Goal: Task Accomplishment & Management: Manage account settings

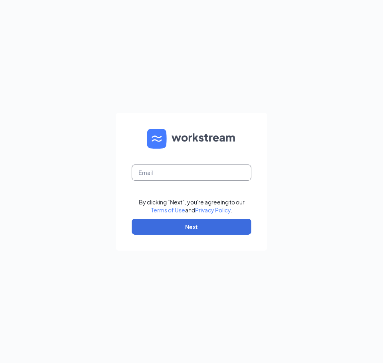
click at [146, 173] on input "text" at bounding box center [192, 173] width 120 height 16
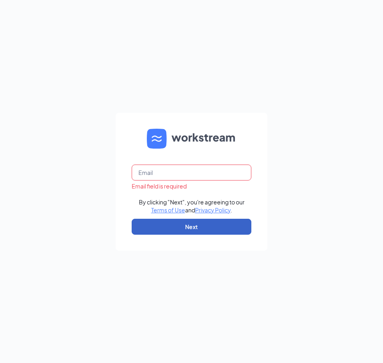
click at [155, 226] on button "Next" at bounding box center [192, 227] width 120 height 16
click at [142, 173] on input "text" at bounding box center [192, 173] width 120 height 16
type input "F"
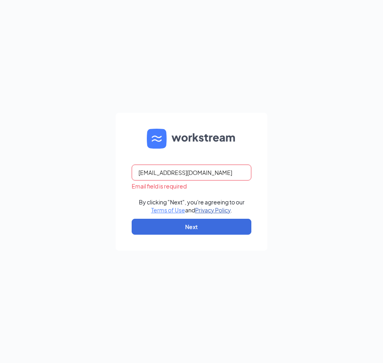
type input "litchfieldparkaz@firehousesubs.com"
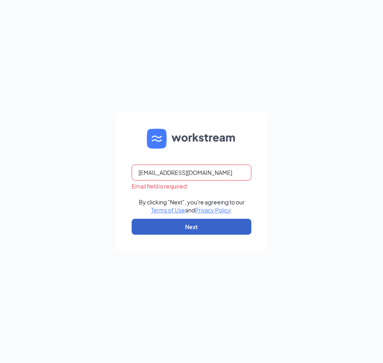
click at [195, 227] on button "Next" at bounding box center [192, 227] width 120 height 16
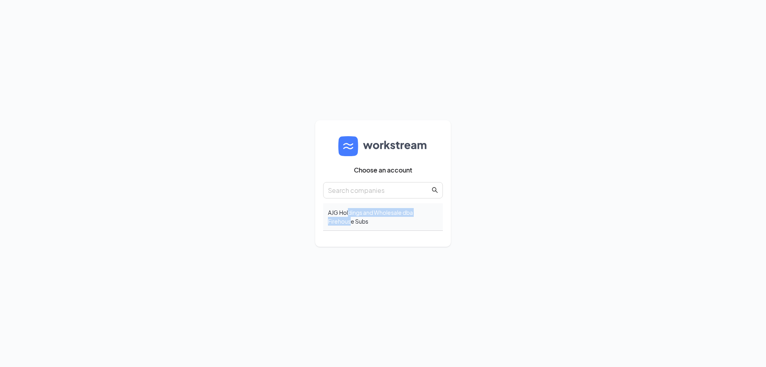
drag, startPoint x: 349, startPoint y: 217, endPoint x: 351, endPoint y: 204, distance: 12.9
click at [351, 204] on div "AJG Holdings and Wholesale dba Firehouse Subs" at bounding box center [383, 217] width 120 height 28
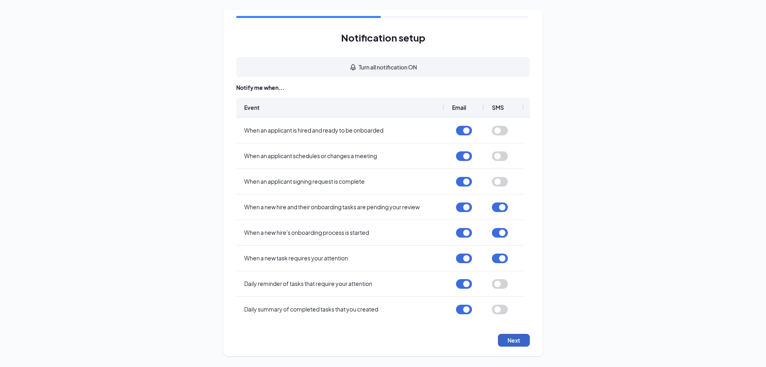
click at [505, 339] on button "Next" at bounding box center [514, 339] width 32 height 13
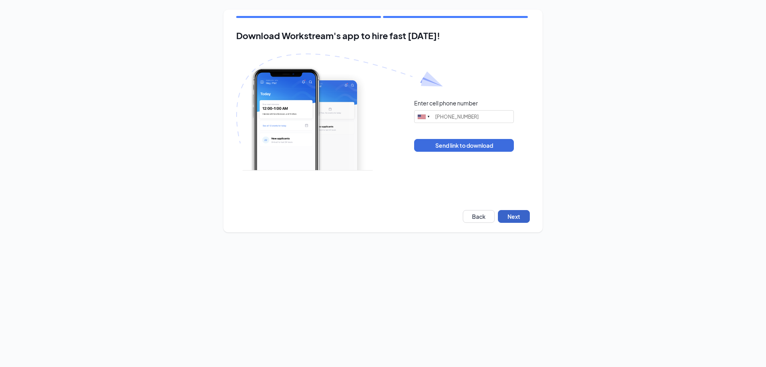
click at [517, 215] on button "Next" at bounding box center [514, 216] width 32 height 13
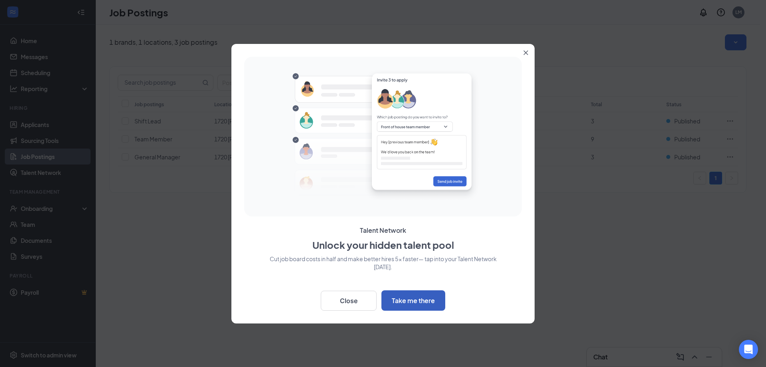
click at [416, 300] on button "Take me there" at bounding box center [413, 300] width 64 height 20
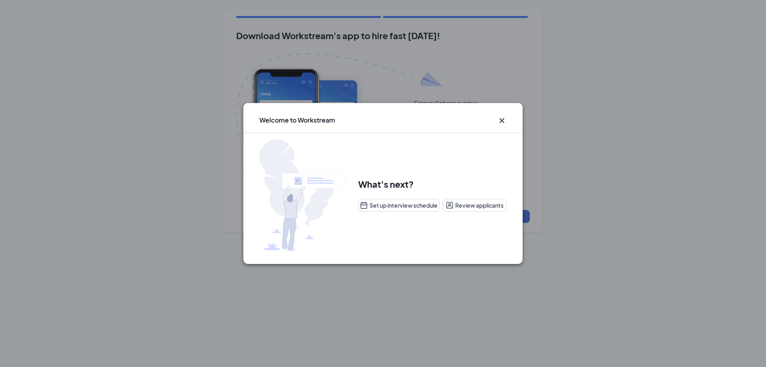
click at [504, 118] on icon "Cross" at bounding box center [501, 120] width 5 height 5
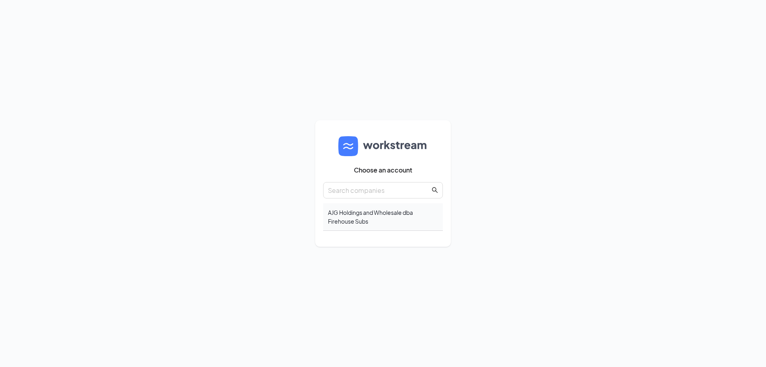
click at [345, 217] on div "AJG Holdings and Wholesale dba Firehouse Subs" at bounding box center [383, 217] width 120 height 28
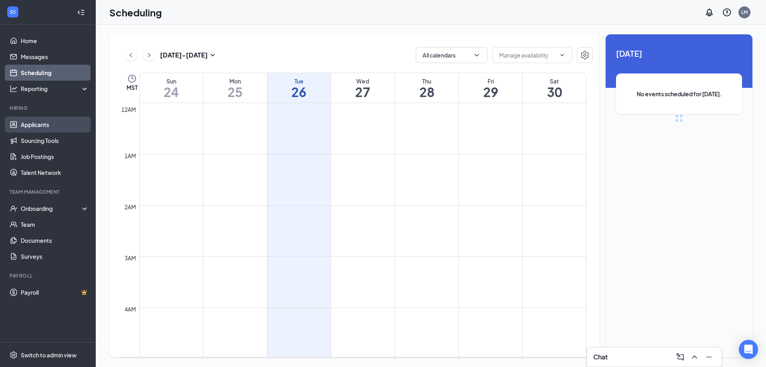
click at [22, 127] on body "Home Messages Scheduling Reporting Hiring Applicants Sourcing Tools Job Posting…" at bounding box center [383, 183] width 766 height 367
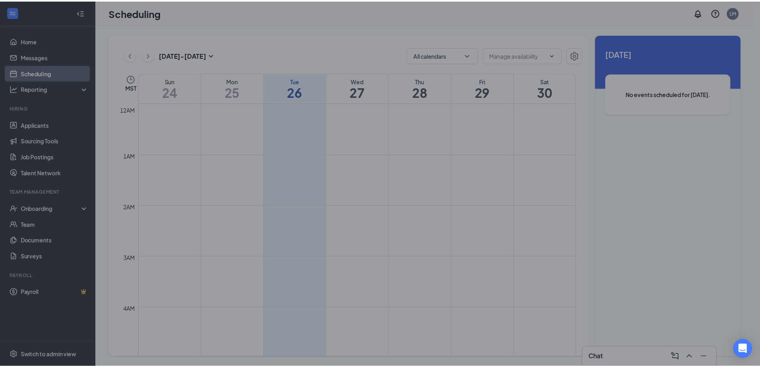
scroll to position [392, 0]
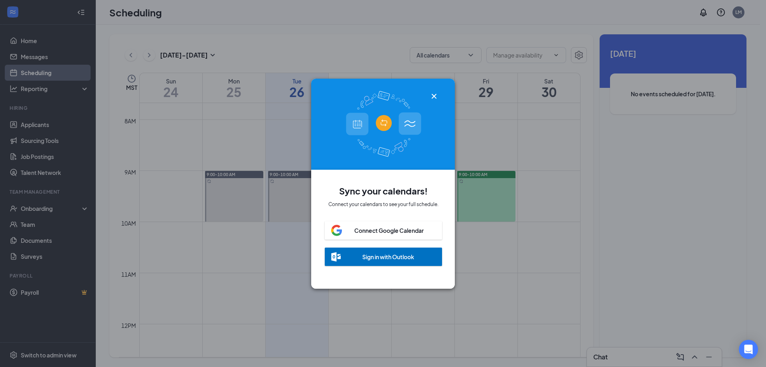
click at [389, 256] on div "Sign in with Outlook" at bounding box center [388, 256] width 52 height 8
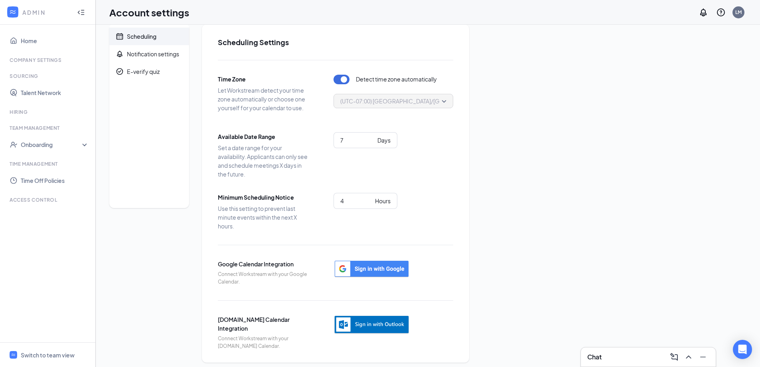
scroll to position [15, 0]
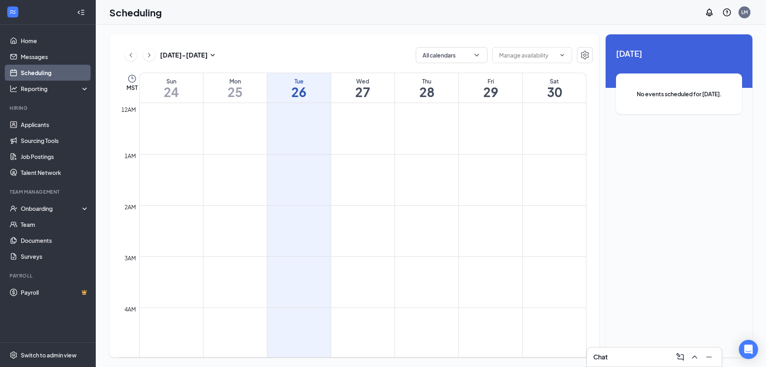
scroll to position [392, 0]
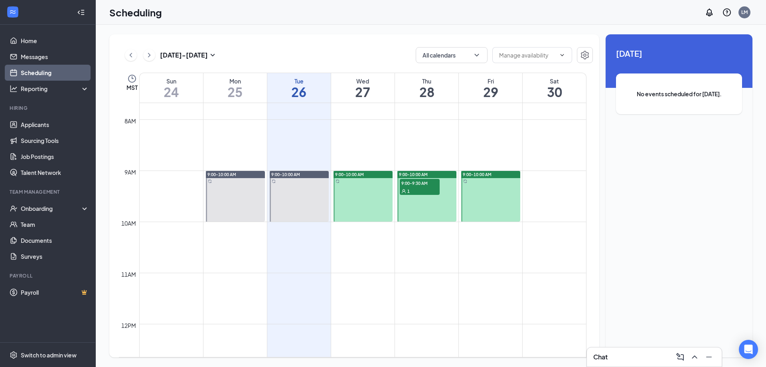
click at [426, 186] on span "9:00-9:30 AM" at bounding box center [420, 183] width 40 height 8
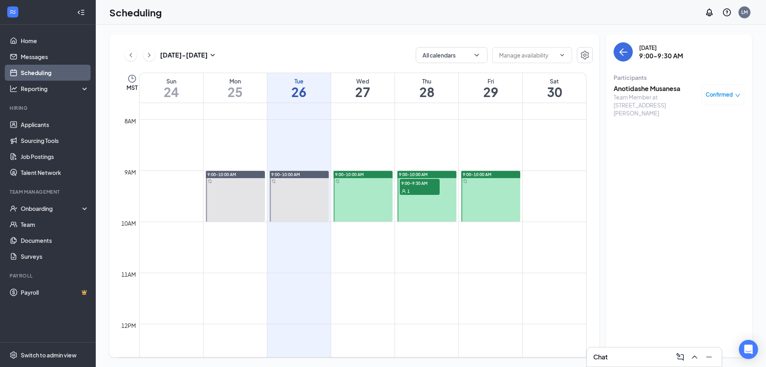
click at [413, 193] on div "1" at bounding box center [420, 191] width 40 height 8
click at [415, 213] on div at bounding box center [426, 196] width 59 height 51
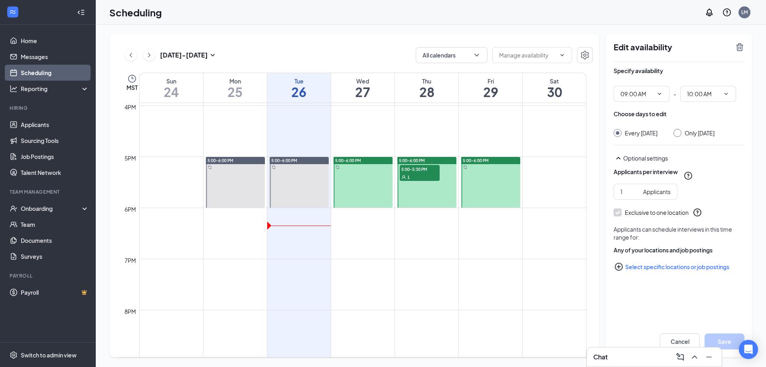
scroll to position [791, 0]
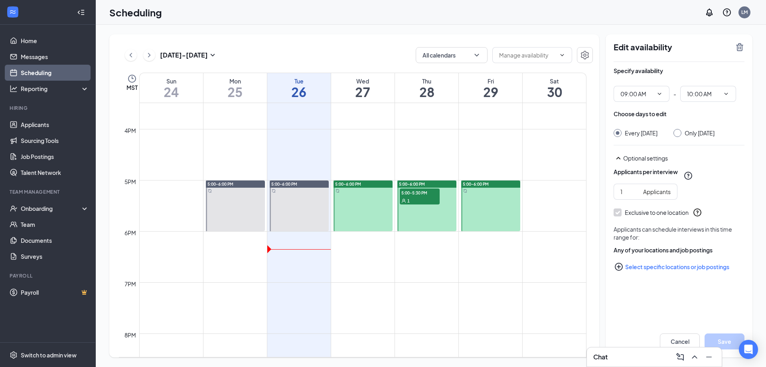
click at [416, 195] on span "5:00-5:30 PM" at bounding box center [420, 192] width 40 height 8
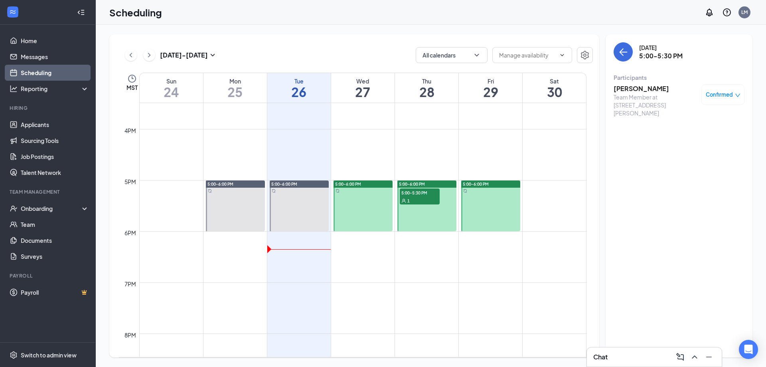
click at [622, 88] on h3 "Majic Sims" at bounding box center [655, 88] width 84 height 9
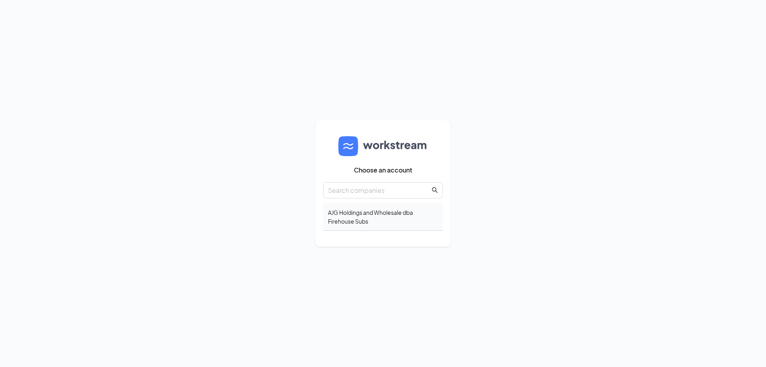
click at [364, 209] on div "AJG Holdings and Wholesale dba Firehouse Subs" at bounding box center [383, 217] width 120 height 28
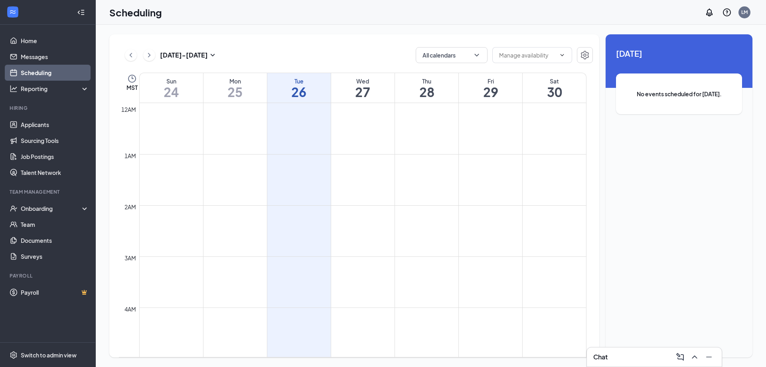
scroll to position [392, 0]
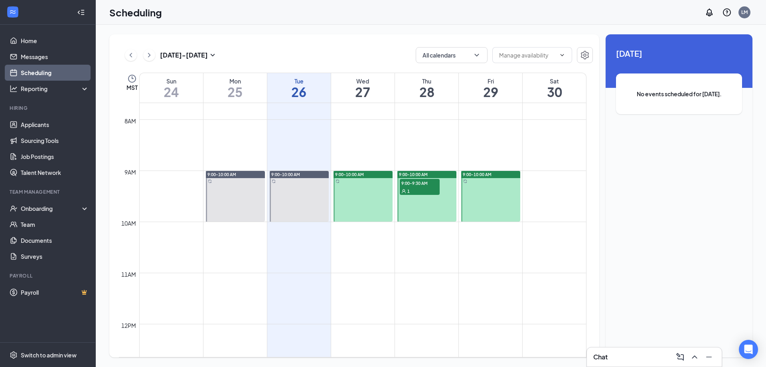
click at [426, 187] on div "1" at bounding box center [420, 191] width 40 height 8
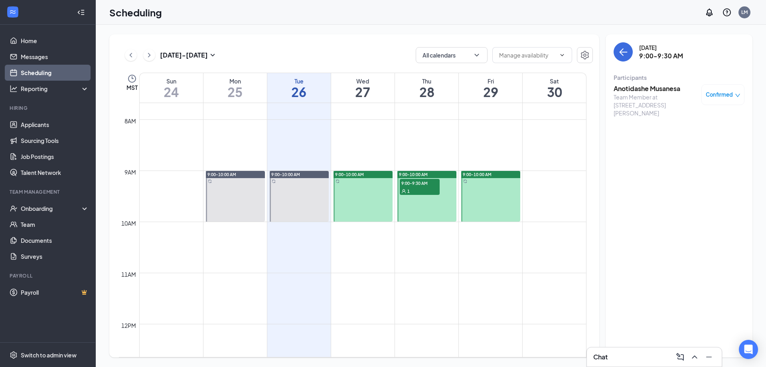
click at [641, 89] on h3 "Anotidashe Musanesa" at bounding box center [655, 88] width 84 height 9
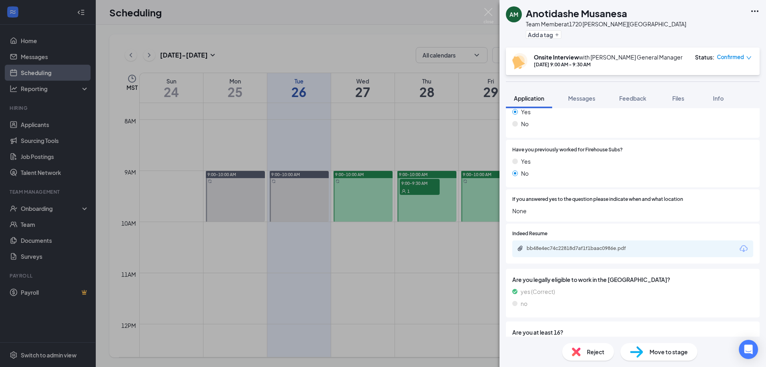
scroll to position [279, 0]
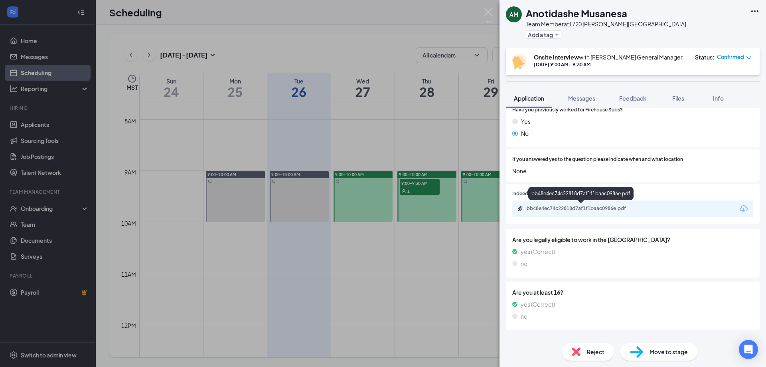
click at [568, 209] on div "bb48e4ec74c22818d7af1f1baac0986e.pdf" at bounding box center [582, 208] width 112 height 6
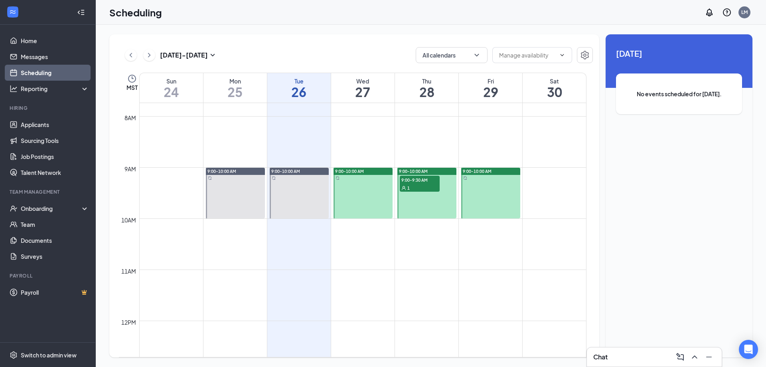
scroll to position [386, 0]
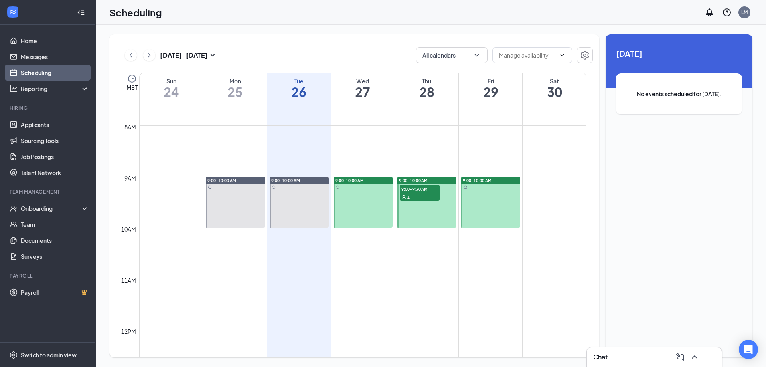
click at [493, 198] on div at bounding box center [490, 202] width 59 height 51
